Goal: Task Accomplishment & Management: Manage account settings

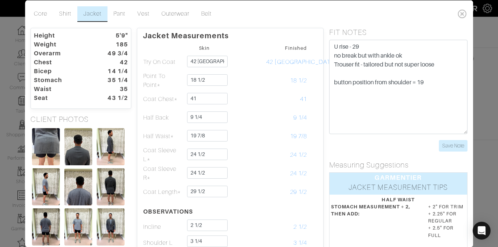
scroll to position [67, 0]
click at [116, 7] on link "Pant" at bounding box center [120, 14] width 24 height 16
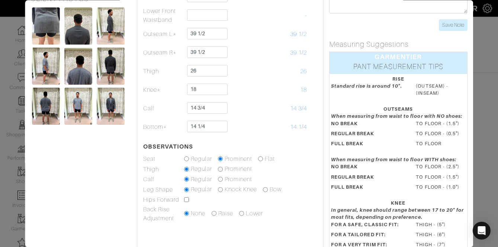
scroll to position [0, 0]
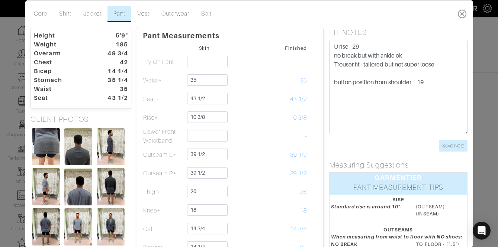
click at [460, 15] on icon at bounding box center [462, 13] width 15 height 15
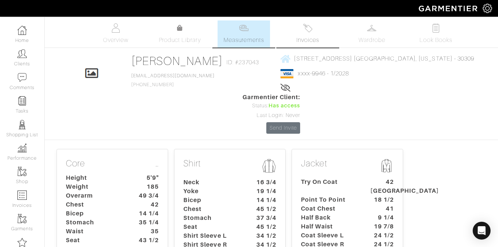
click at [300, 42] on span "Invoices" at bounding box center [307, 40] width 23 height 9
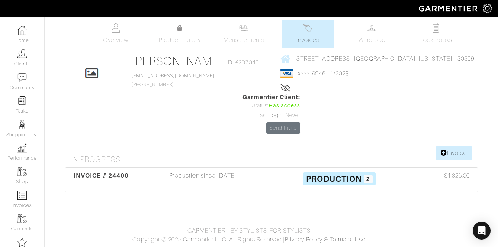
click at [208, 171] on div "Production since [DATE]" at bounding box center [203, 179] width 136 height 17
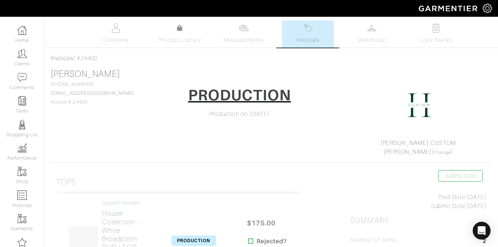
click at [302, 35] on link "Invoices" at bounding box center [308, 33] width 52 height 27
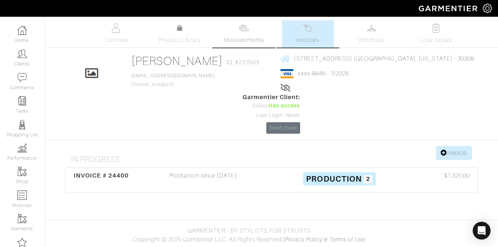
click at [245, 37] on span "Measurements" at bounding box center [243, 40] width 41 height 9
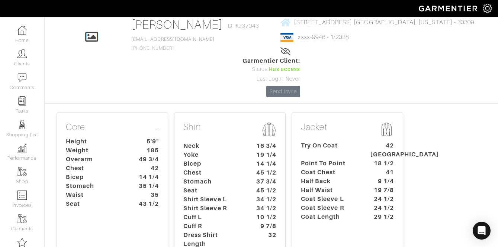
scroll to position [35, 0]
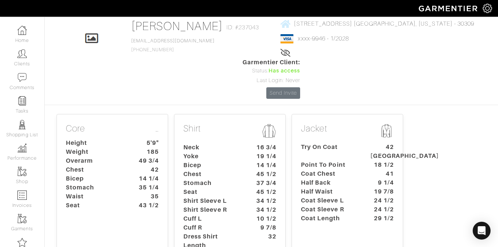
click at [339, 143] on dt "Try On Coat" at bounding box center [330, 152] width 70 height 18
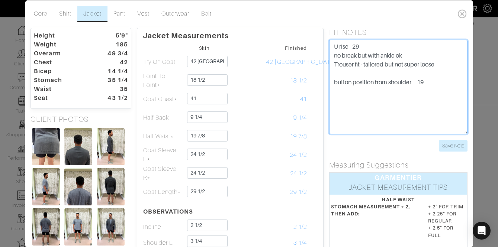
click at [333, 44] on textarea "U rise - 29 no break but with ankle ok Trouser fit - tailored but not super loo…" at bounding box center [398, 86] width 138 height 94
click at [334, 42] on textarea "U rise - 29 no break but with ankle ok Trouser fit - tailored but not super loo…" at bounding box center [398, 86] width 138 height 94
click at [335, 42] on textarea "U rise - 29 no break but with ankle ok Trouser fit - tailored but not super loo…" at bounding box center [398, 86] width 138 height 94
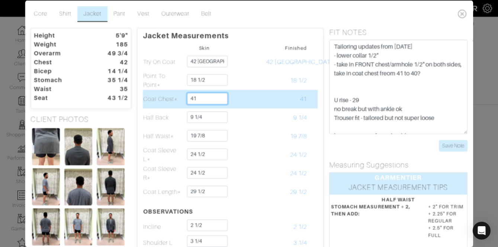
click at [206, 99] on input "41" at bounding box center [207, 99] width 41 height 12
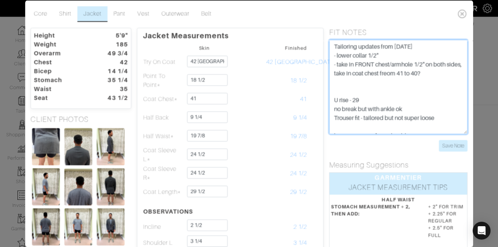
click at [450, 72] on textarea "U rise - 29 no break but with ankle ok Trouser fit - tailored but not super loo…" at bounding box center [398, 86] width 138 height 94
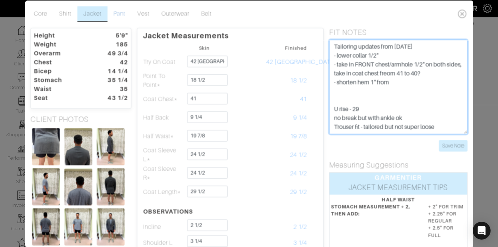
type textarea "Tailoring updates from [DATE] - lower collar 1/2" - take in FRONT chest/armhole…"
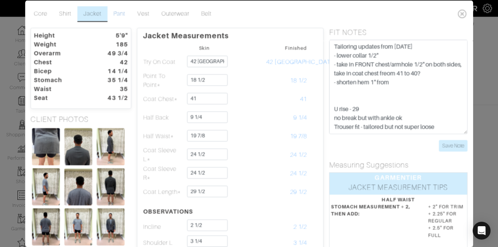
click at [131, 19] on link "Pant" at bounding box center [120, 14] width 24 height 16
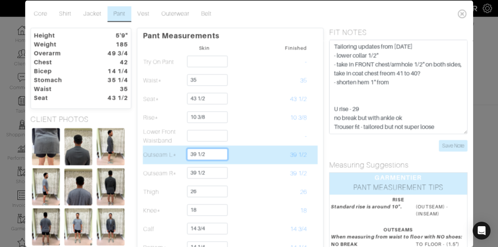
click at [197, 155] on input "39 1/2" at bounding box center [207, 154] width 41 height 12
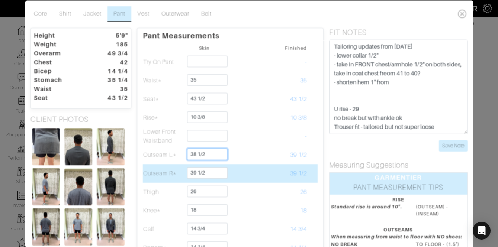
type input "38 1/2"
click at [197, 171] on input "39 1/2" at bounding box center [207, 173] width 41 height 12
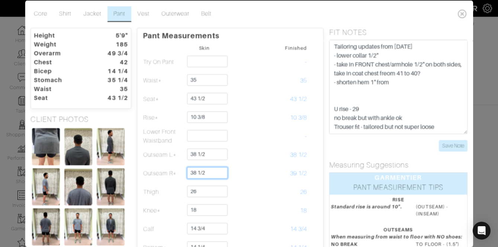
type input "38 1/2"
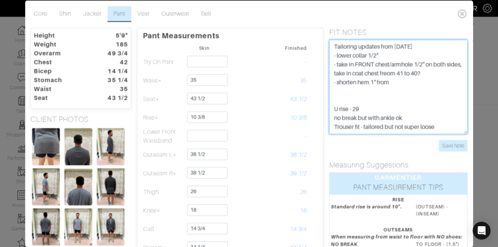
click at [422, 86] on textarea "U rise - 29 no break but with ankle ok Trouser fit - tailored but not super loo…" at bounding box center [398, 86] width 138 height 94
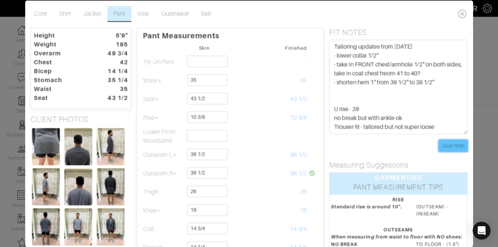
click at [458, 144] on input "Save Note" at bounding box center [453, 146] width 29 height 12
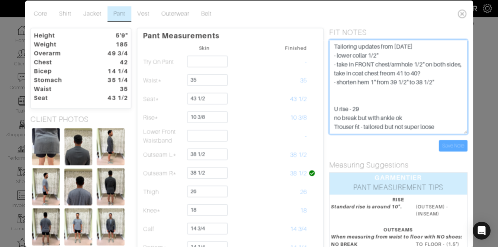
click at [443, 88] on textarea "U rise - 29 no break but with ankle ok Trouser fit - tailored but not super loo…" at bounding box center [398, 86] width 138 height 94
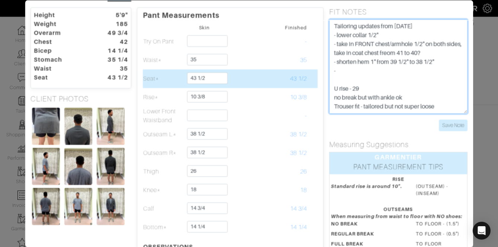
scroll to position [20, 0]
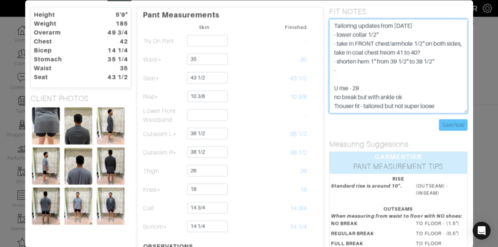
type textarea "Tailoring updates from [DATE] - lower collar 1/2" - take in FRONT chest/armhole…"
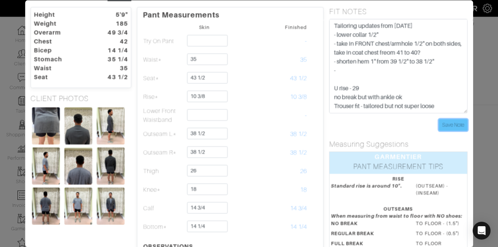
click at [459, 127] on input "Save Note" at bounding box center [453, 125] width 29 height 12
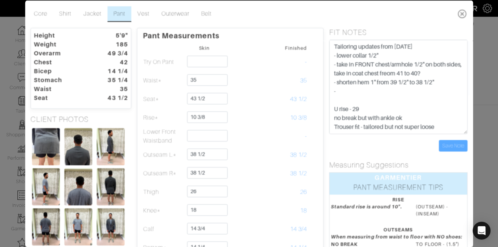
click at [458, 10] on icon at bounding box center [462, 13] width 15 height 15
